Goal: Task Accomplishment & Management: Use online tool/utility

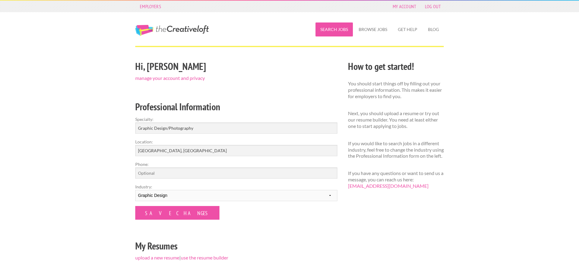
click at [340, 27] on link "Search Jobs" at bounding box center [333, 29] width 37 height 14
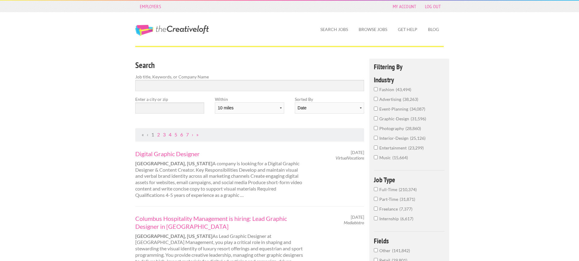
click at [400, 120] on span "graphic-design" at bounding box center [394, 118] width 31 height 5
click at [378, 120] on input "graphic-design 31,596" at bounding box center [376, 118] width 4 height 4
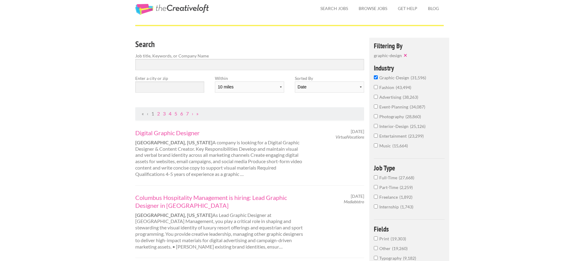
scroll to position [30, 0]
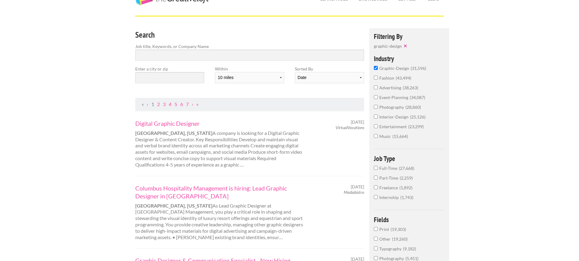
click at [401, 167] on span "27,668" at bounding box center [406, 168] width 15 height 5
click at [378, 167] on input "Full-Time 27,668" at bounding box center [376, 168] width 4 height 4
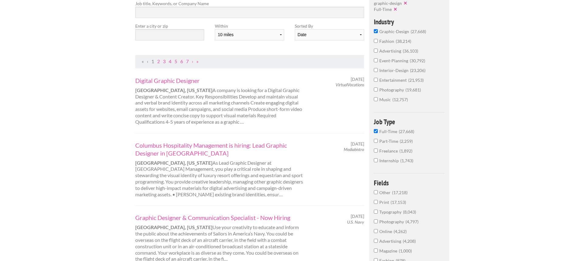
scroll to position [61, 0]
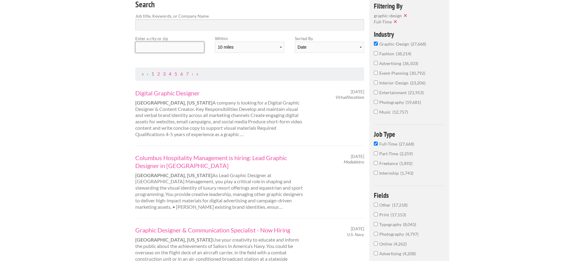
click at [189, 50] on input "text" at bounding box center [169, 47] width 69 height 11
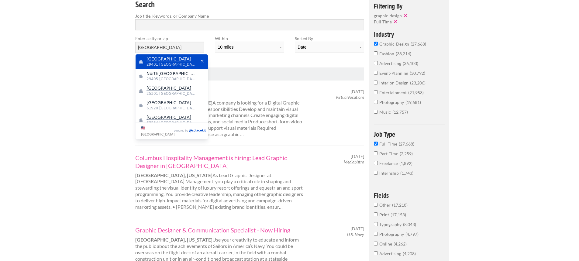
click at [179, 63] on span "29401 United States of America" at bounding box center [171, 64] width 50 height 5
type input "Charleston"
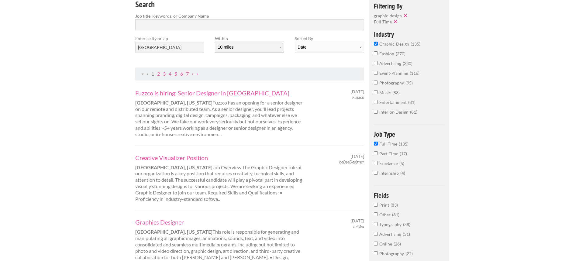
click at [245, 46] on select "10 miles 20 miles 50 miles 100 miles 200 miles 300 miles 400 miles 500 miles" at bounding box center [249, 47] width 69 height 11
select select "20"
click at [215, 42] on select "10 miles 20 miles 50 miles 100 miles 200 miles 300 miles 400 miles 500 miles" at bounding box center [249, 47] width 69 height 11
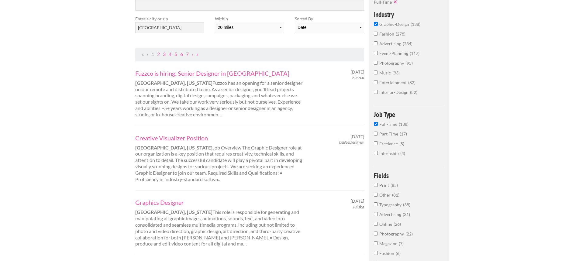
scroll to position [91, 0]
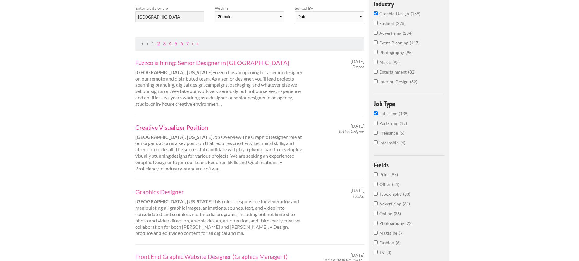
click at [161, 127] on link "Creative Visualizer Position" at bounding box center [219, 127] width 169 height 8
click at [194, 126] on link "Creative Visualizer Position" at bounding box center [219, 127] width 169 height 8
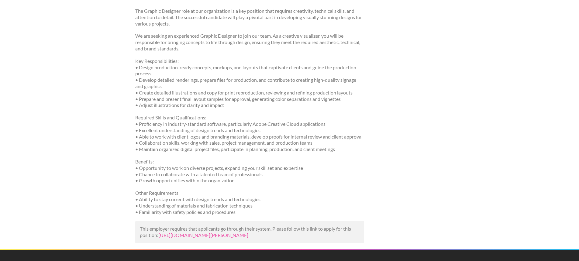
scroll to position [182, 0]
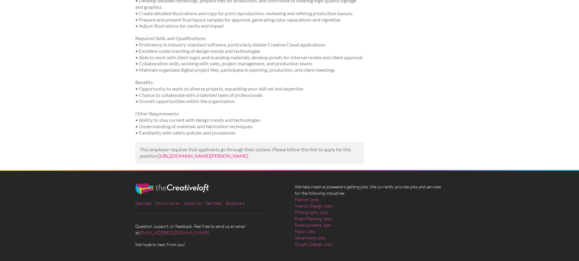
click at [230, 159] on link "https://us.bebee.com/job/e311447224c31a990de0bda570cd835f?utm_campaign=google_j…" at bounding box center [203, 156] width 90 height 6
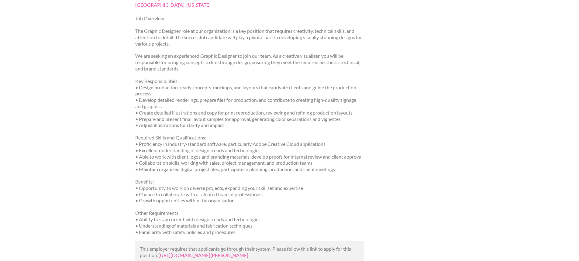
scroll to position [0, 0]
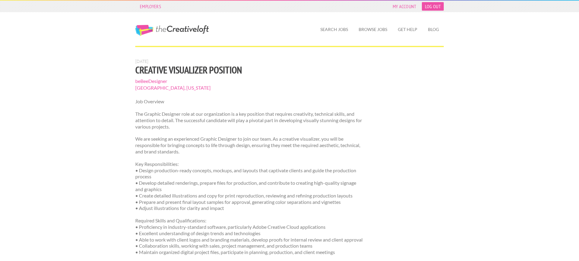
click at [435, 5] on link "Log Out" at bounding box center [433, 6] width 22 height 9
